Goal: Transaction & Acquisition: Obtain resource

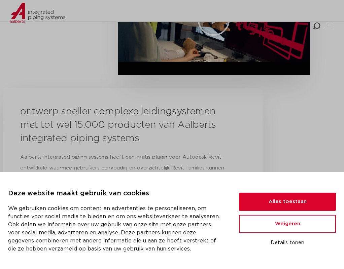
scroll to position [235, 0]
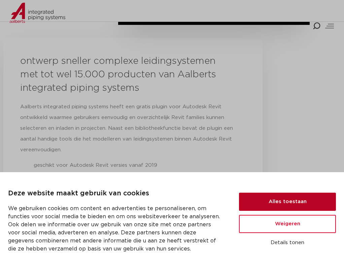
click at [271, 200] on button "Alles toestaan" at bounding box center [287, 202] width 97 height 18
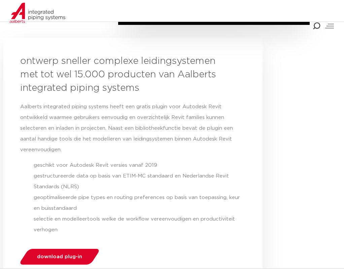
scroll to position [0, 0]
click at [66, 254] on span "download plug-in" at bounding box center [59, 256] width 45 height 5
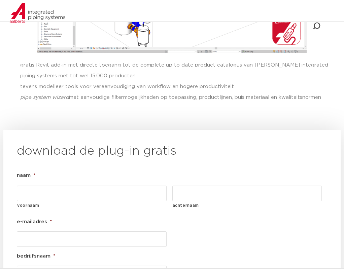
scroll to position [784, 0]
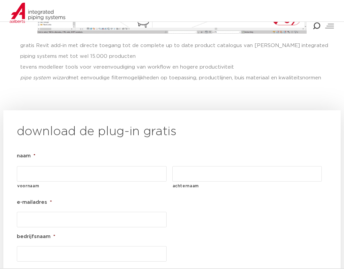
click at [89, 166] on input "voornaam" at bounding box center [92, 173] width 150 height 15
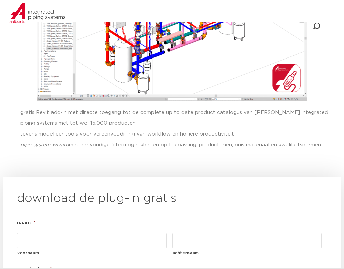
scroll to position [717, 0]
click at [44, 233] on input "voornaam" at bounding box center [92, 240] width 150 height 15
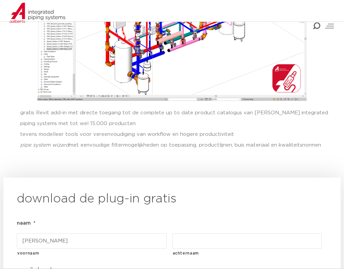
type input "[PERSON_NAME]"
click at [224, 233] on input "achternaam" at bounding box center [247, 240] width 150 height 15
type input "Palathingal"
type input "ashik.palathingal@warmtebouw.nl"
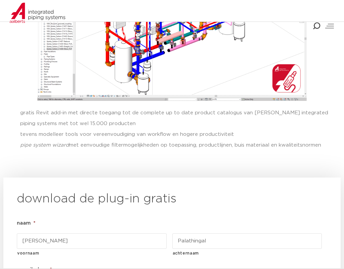
type input "Warmtebouw"
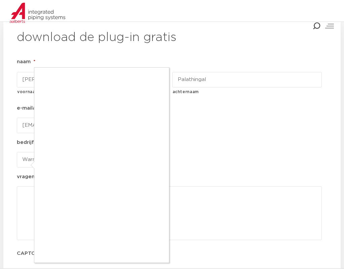
scroll to position [918, 0]
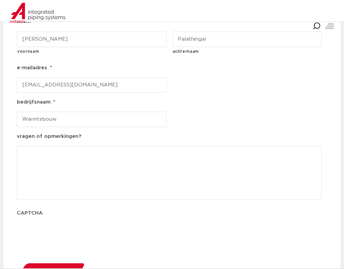
click at [60, 269] on span "downloaden" at bounding box center [51, 271] width 32 height 5
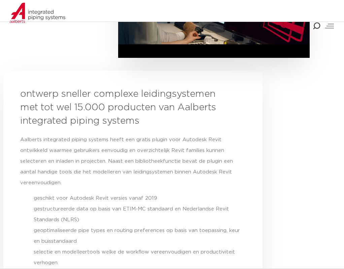
scroll to position [269, 0]
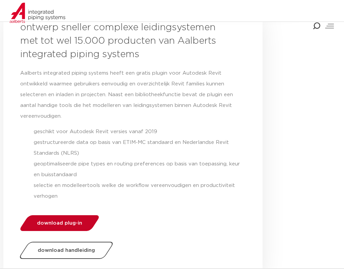
click at [54, 215] on link "download plug-in" at bounding box center [59, 223] width 82 height 16
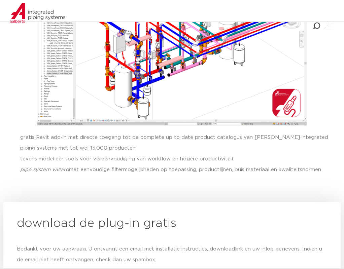
scroll to position [601, 0]
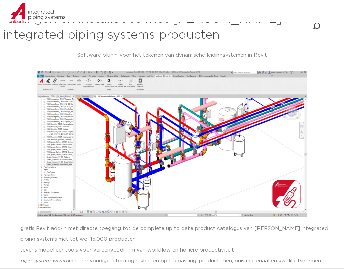
scroll to position [584, 0]
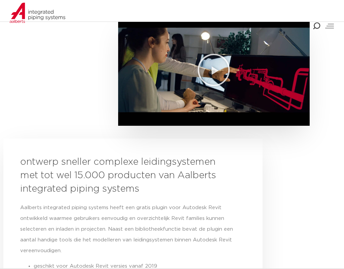
scroll to position [235, 0]
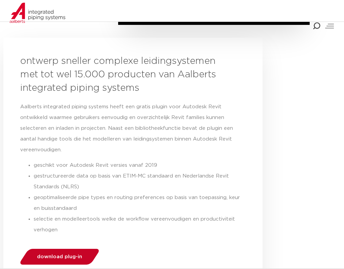
click at [70, 254] on span "download plug-in" at bounding box center [59, 256] width 45 height 5
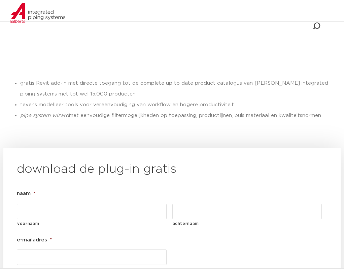
scroll to position [784, 0]
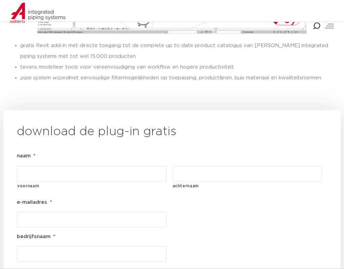
click at [64, 166] on input "voornaam" at bounding box center [92, 173] width 150 height 15
type input "[PERSON_NAME]"
click at [213, 166] on input "achternaam" at bounding box center [247, 173] width 150 height 15
type input "Palathingal"
click at [80, 212] on input "e-mailadres *" at bounding box center [92, 219] width 150 height 15
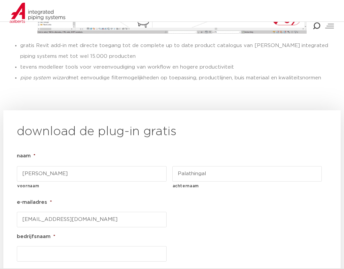
type input "[EMAIL_ADDRESS][DOMAIN_NAME]"
click at [79, 246] on input "bedrijfsnaam *" at bounding box center [92, 253] width 150 height 15
type input "w"
type input "Warmtebouw"
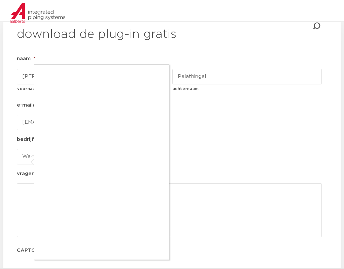
scroll to position [885, 0]
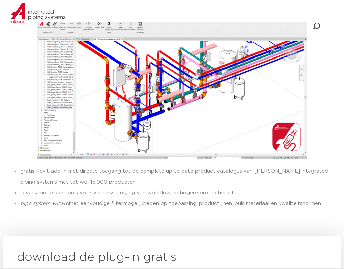
scroll to position [657, 0]
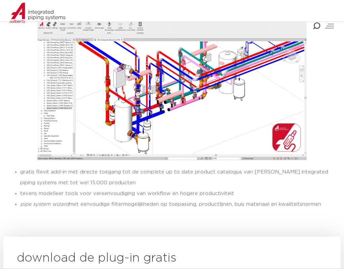
drag, startPoint x: 86, startPoint y: 171, endPoint x: 262, endPoint y: 185, distance: 175.7
